Goal: Transaction & Acquisition: Subscribe to service/newsletter

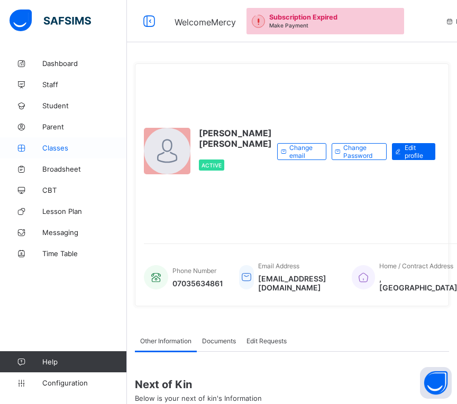
click at [55, 148] on span "Classes" at bounding box center [84, 148] width 85 height 8
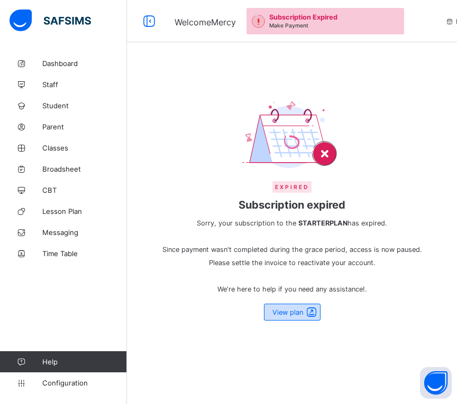
click at [296, 315] on span "View plan" at bounding box center [287, 313] width 31 height 8
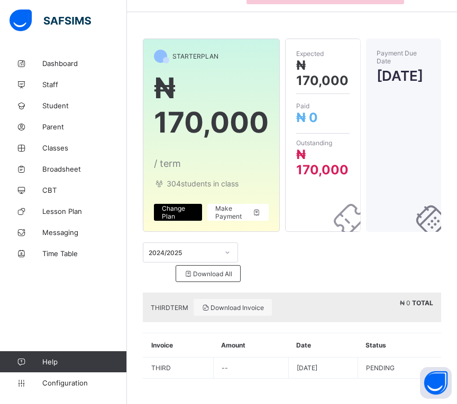
scroll to position [31, 0]
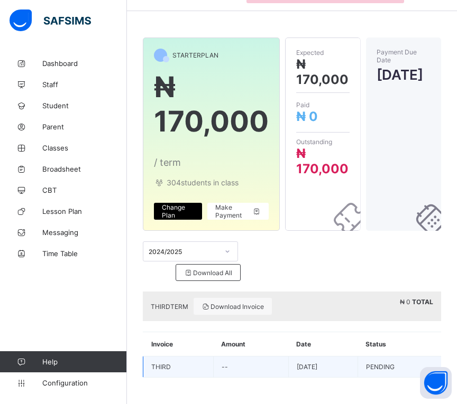
click at [217, 364] on td "--" at bounding box center [250, 367] width 75 height 21
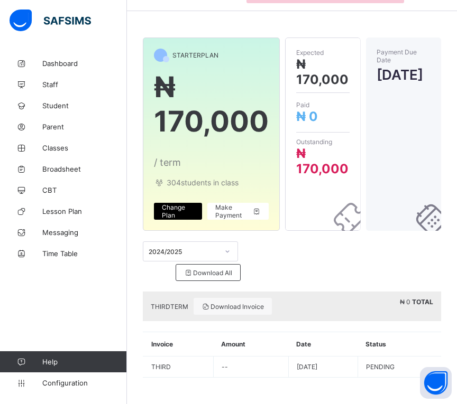
click at [186, 208] on span "Change Plan" at bounding box center [178, 211] width 32 height 16
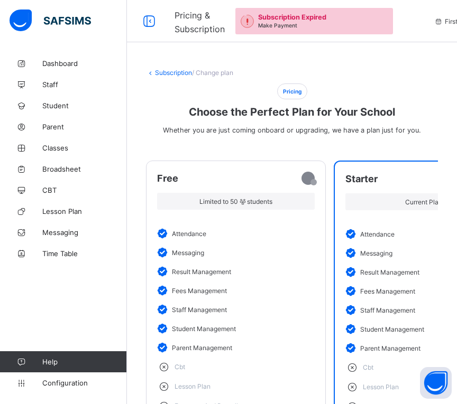
click at [186, 208] on div "Limited to 50 students" at bounding box center [235, 201] width 157 height 17
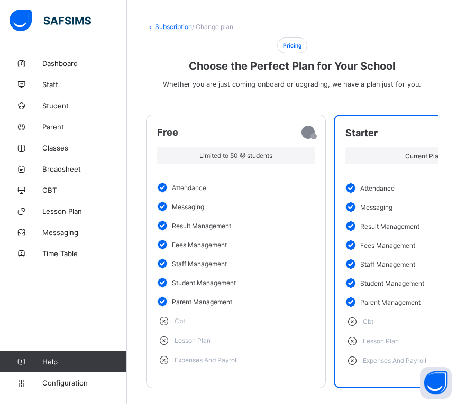
scroll to position [64, 0]
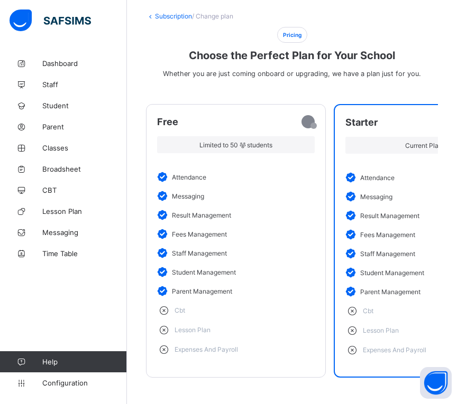
click at [422, 321] on li "lesson plan" at bounding box center [423, 331] width 156 height 20
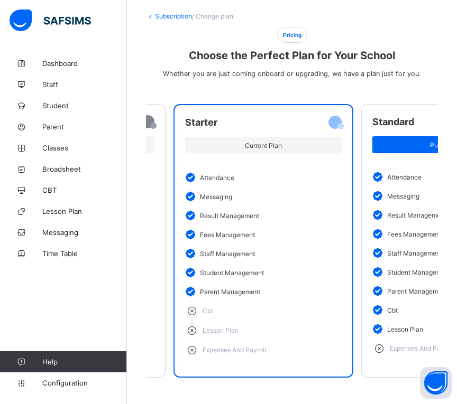
scroll to position [0, 0]
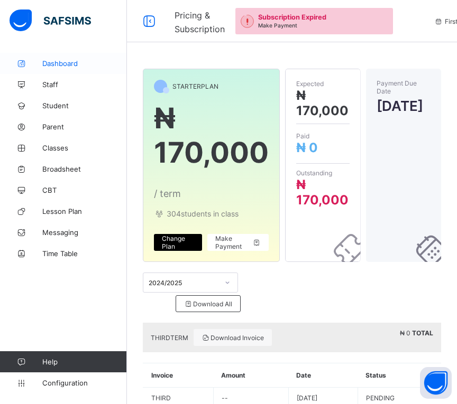
click at [55, 57] on link "Dashboard" at bounding box center [63, 63] width 127 height 21
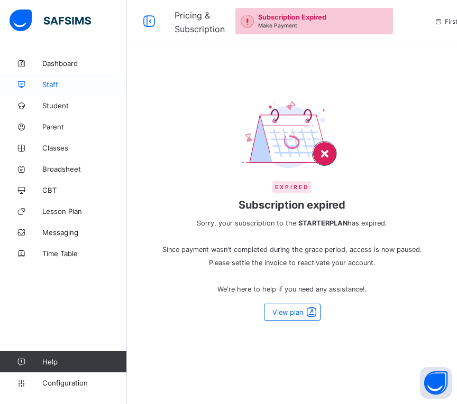
click at [53, 77] on link "Staff" at bounding box center [63, 84] width 127 height 21
click at [57, 108] on span "Student" at bounding box center [84, 105] width 85 height 8
click at [53, 130] on span "Parent" at bounding box center [84, 127] width 85 height 8
click at [54, 147] on span "Classes" at bounding box center [84, 148] width 85 height 8
click at [53, 164] on link "Broadsheet" at bounding box center [63, 169] width 127 height 21
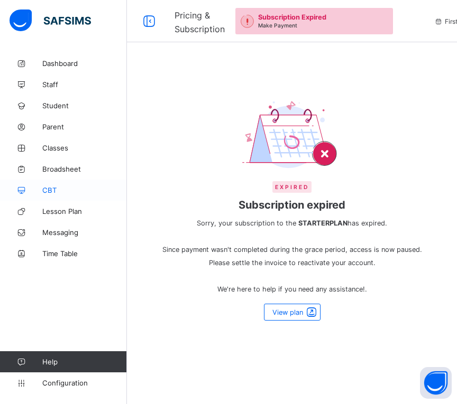
click at [51, 191] on span "CBT" at bounding box center [84, 190] width 85 height 8
click at [50, 207] on span "Lesson Plan" at bounding box center [84, 211] width 85 height 8
click at [46, 230] on span "Messaging" at bounding box center [84, 232] width 85 height 8
click at [47, 253] on span "Time Table" at bounding box center [84, 253] width 85 height 8
